Goal: Transaction & Acquisition: Purchase product/service

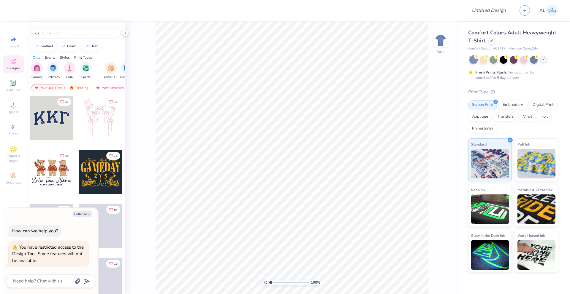
click at [544, 62] on div at bounding box center [543, 59] width 7 height 7
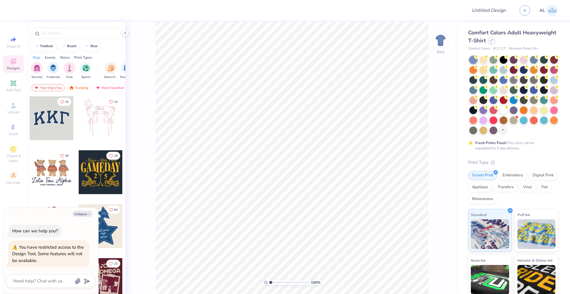
click at [493, 41] on icon at bounding box center [491, 40] width 3 height 3
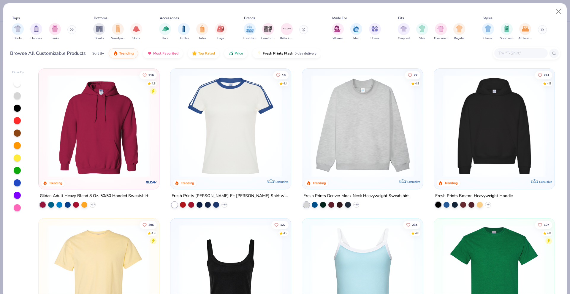
click at [101, 123] on img at bounding box center [99, 126] width 109 height 103
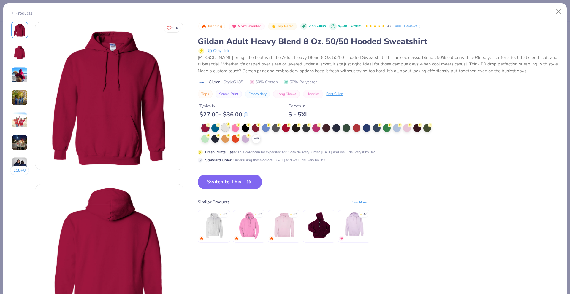
click at [223, 130] on div at bounding box center [225, 128] width 8 height 8
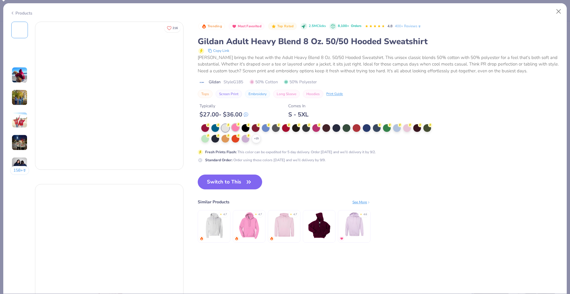
click at [235, 129] on div at bounding box center [236, 128] width 8 height 8
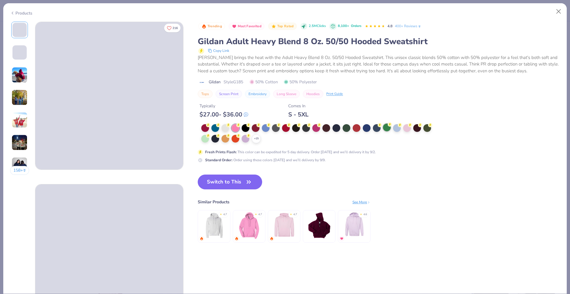
click at [389, 128] on div at bounding box center [387, 128] width 8 height 8
click at [396, 129] on div at bounding box center [397, 128] width 8 height 8
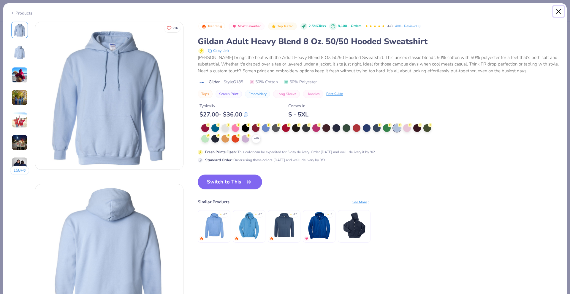
click at [558, 12] on button "Close" at bounding box center [558, 11] width 11 height 11
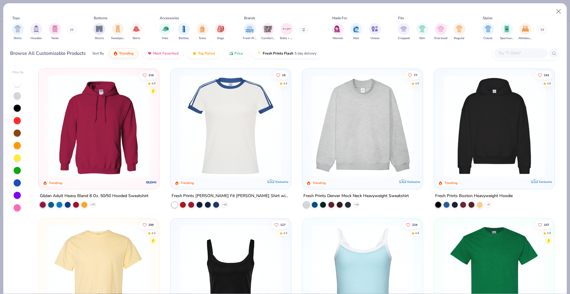
type textarea "x"
click at [505, 54] on input "text" at bounding box center [521, 53] width 46 height 7
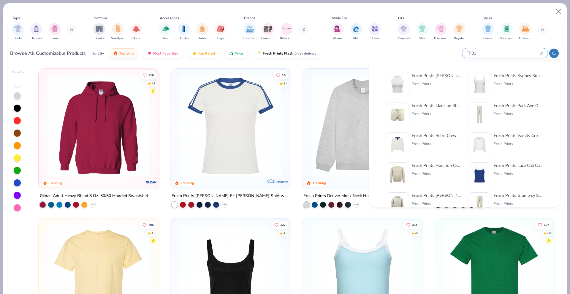
type input "FP81"
click at [423, 75] on div "Fresh Prints [PERSON_NAME] Tank Top" at bounding box center [437, 76] width 50 height 6
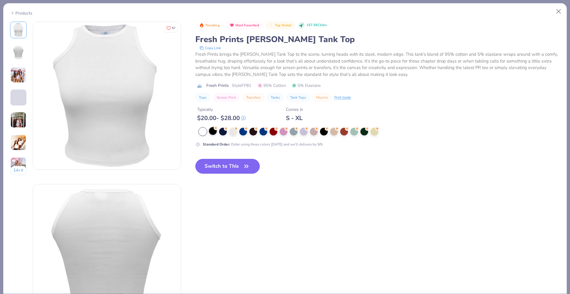
click at [214, 134] on div at bounding box center [213, 131] width 8 height 8
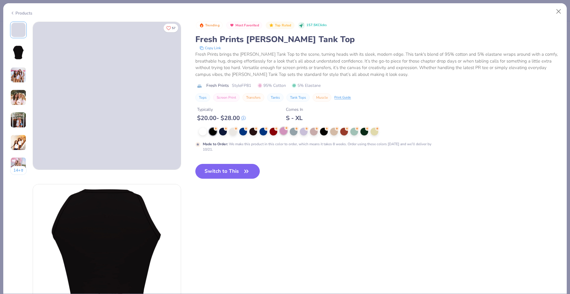
click at [282, 132] on div at bounding box center [284, 131] width 8 height 8
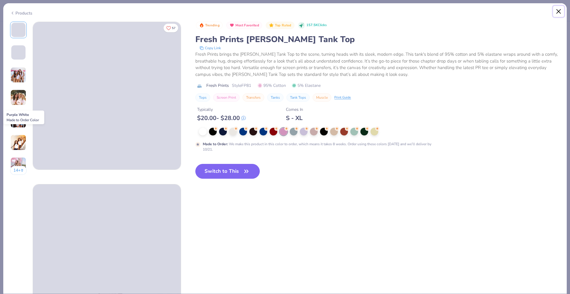
click at [559, 12] on button "Close" at bounding box center [558, 11] width 11 height 11
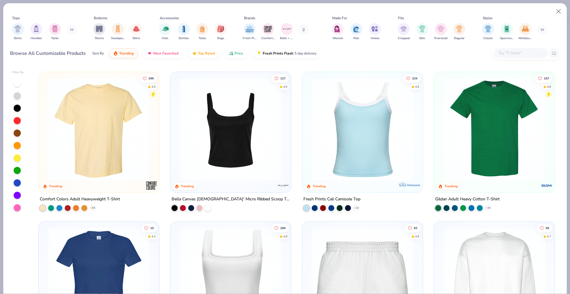
scroll to position [141, 0]
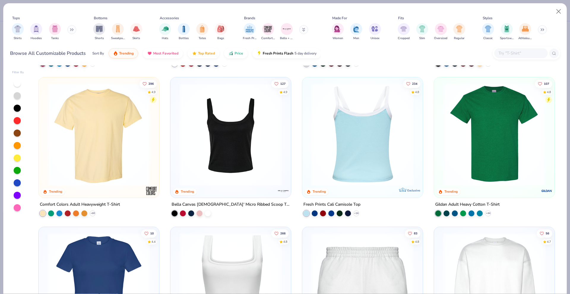
click at [373, 132] on img at bounding box center [362, 134] width 109 height 103
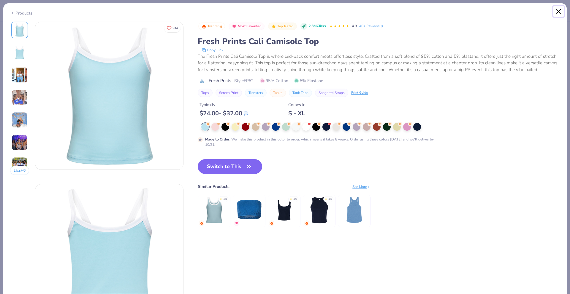
click at [558, 10] on button "Close" at bounding box center [558, 11] width 11 height 11
type textarea "x"
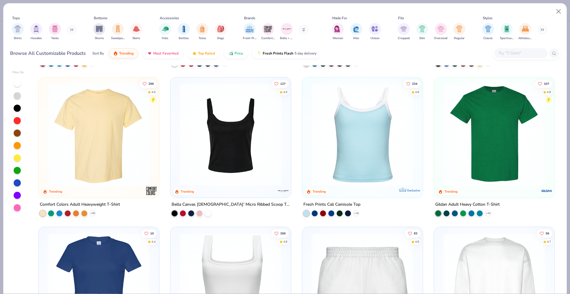
click at [517, 52] on input "text" at bounding box center [521, 53] width 46 height 7
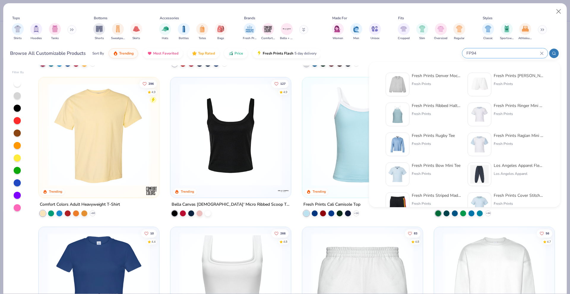
type input "FP94"
click at [436, 77] on div "Fresh Prints Denver Mock Neck Heavyweight Sweatshirt" at bounding box center [437, 76] width 50 height 6
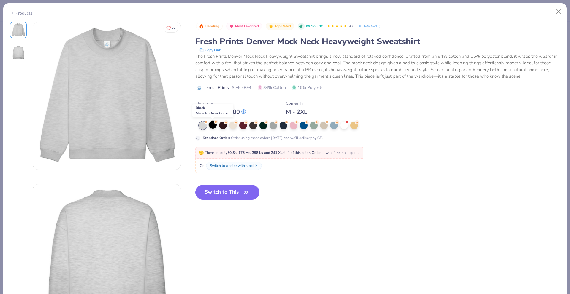
click at [213, 127] on div at bounding box center [213, 125] width 8 height 8
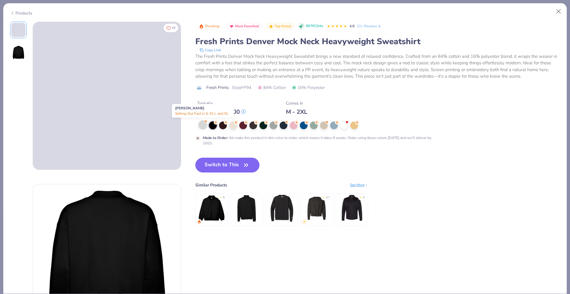
click at [202, 127] on div at bounding box center [203, 125] width 8 height 8
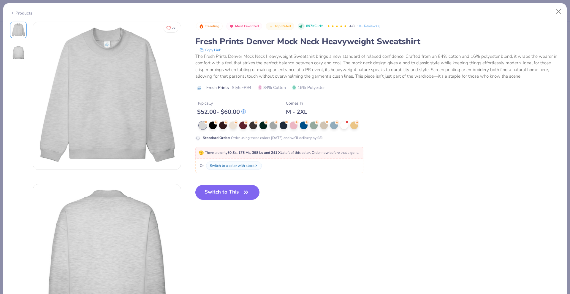
click at [318, 184] on div "Trending Most Favorited Top Rated 897K Clicks 4.8 10+ Reviews Fresh Prints Denv…" at bounding box center [377, 116] width 365 height 188
click at [213, 127] on div at bounding box center [213, 125] width 8 height 8
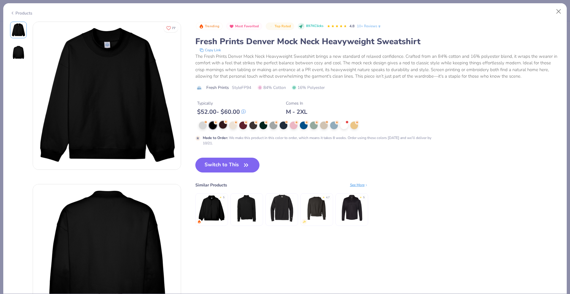
click at [224, 126] on div at bounding box center [223, 125] width 8 height 8
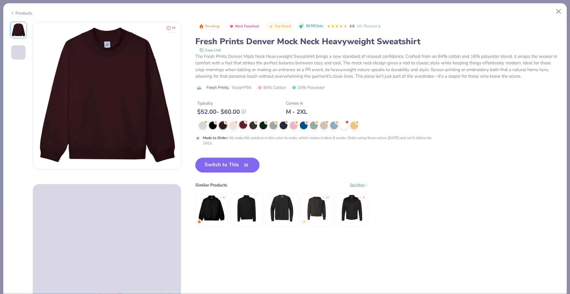
click at [242, 127] on div at bounding box center [243, 125] width 8 height 8
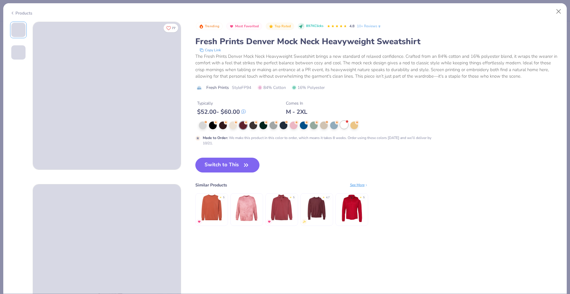
click at [343, 128] on div at bounding box center [344, 125] width 8 height 8
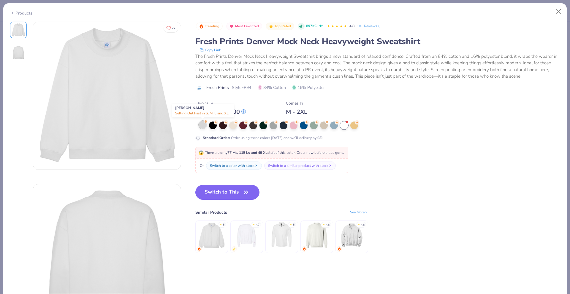
click at [202, 126] on div at bounding box center [203, 125] width 8 height 8
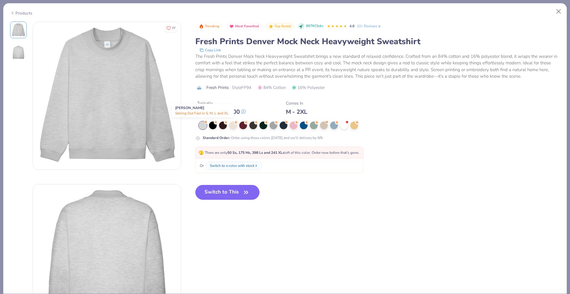
click at [202, 126] on div at bounding box center [203, 126] width 8 height 8
click at [278, 168] on div "Or Switch to a color with stock" at bounding box center [279, 166] width 168 height 15
click at [344, 127] on div at bounding box center [344, 125] width 8 height 8
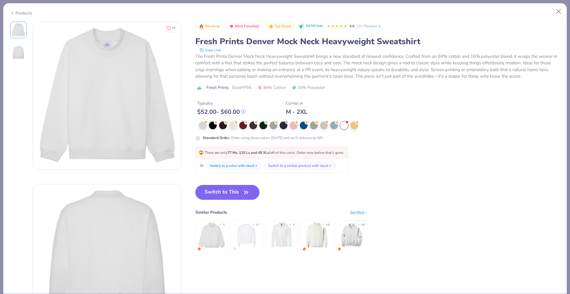
type textarea "x"
